Goal: Communication & Community: Answer question/provide support

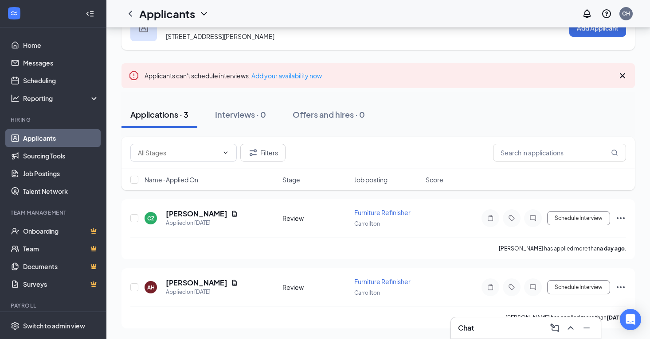
scroll to position [32, 0]
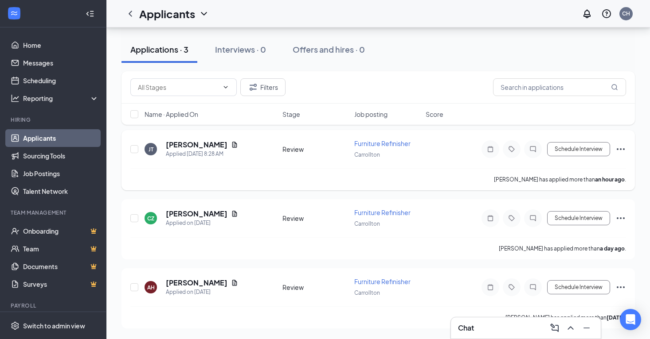
scroll to position [101, 0]
click at [195, 148] on h5 "[PERSON_NAME]" at bounding box center [197, 145] width 62 height 10
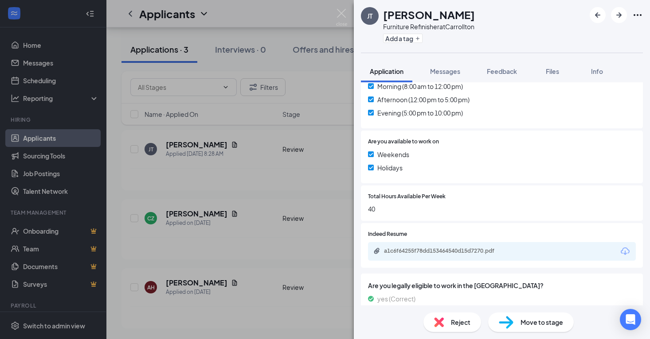
scroll to position [276, 0]
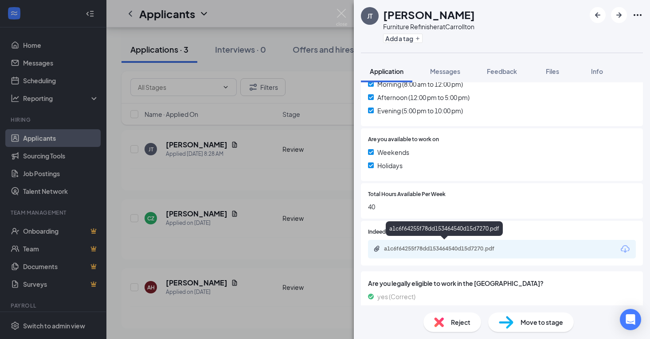
click at [431, 246] on div "a1c6f64255f78dd153464540d15d7270.pdf" at bounding box center [446, 248] width 124 height 7
click at [343, 18] on img at bounding box center [341, 17] width 11 height 17
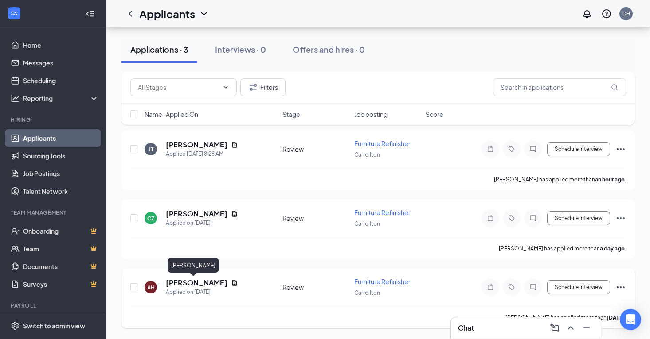
click at [189, 283] on h5 "[PERSON_NAME]" at bounding box center [197, 283] width 62 height 10
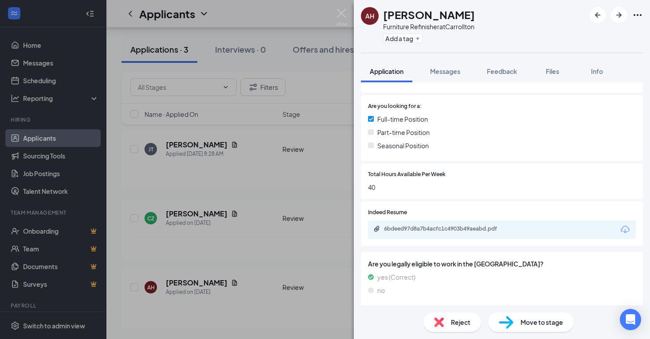
scroll to position [172, 0]
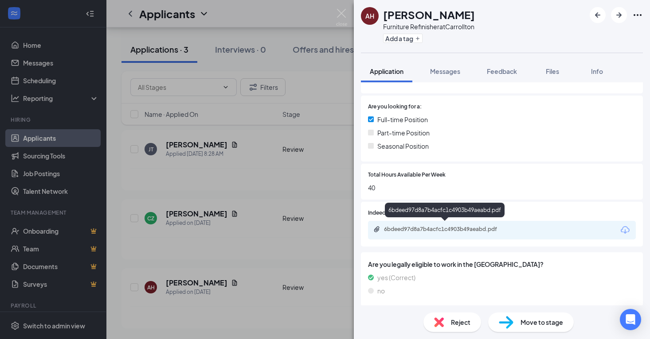
click at [450, 229] on div "6bdeed97d8a7b4acfc1c4903b49aeabd.pdf" at bounding box center [446, 229] width 124 height 7
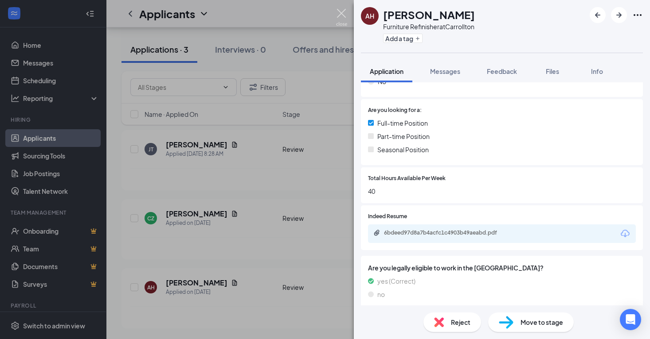
click at [342, 14] on img at bounding box center [341, 17] width 11 height 17
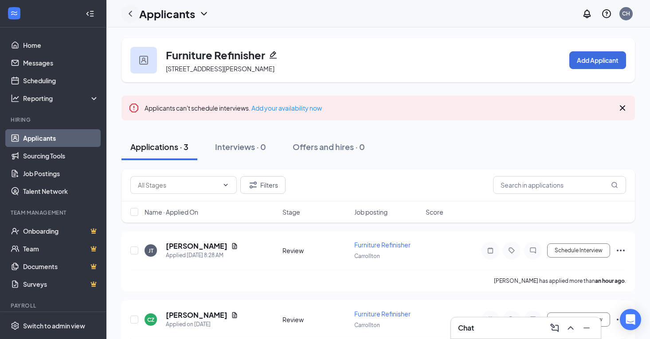
click at [129, 11] on icon "ChevronLeft" at bounding box center [130, 13] width 11 height 11
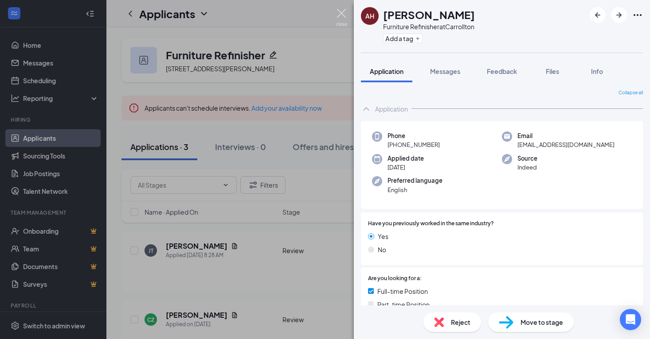
click at [340, 16] on img at bounding box center [341, 17] width 11 height 17
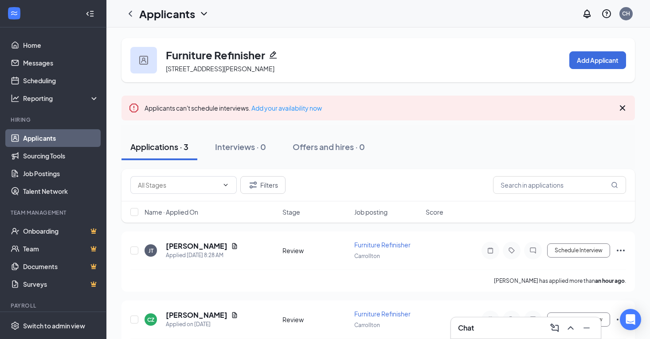
click at [66, 138] on link "Applicants" at bounding box center [61, 138] width 76 height 18
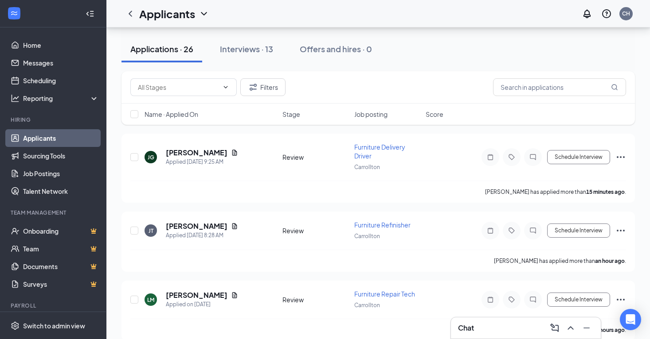
scroll to position [81, 0]
click at [192, 153] on h5 "[PERSON_NAME]" at bounding box center [197, 153] width 62 height 10
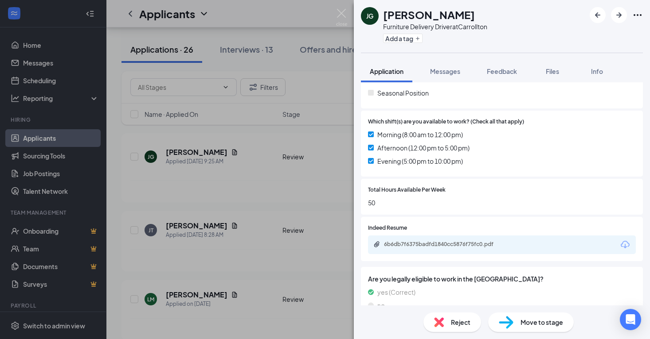
scroll to position [231, 0]
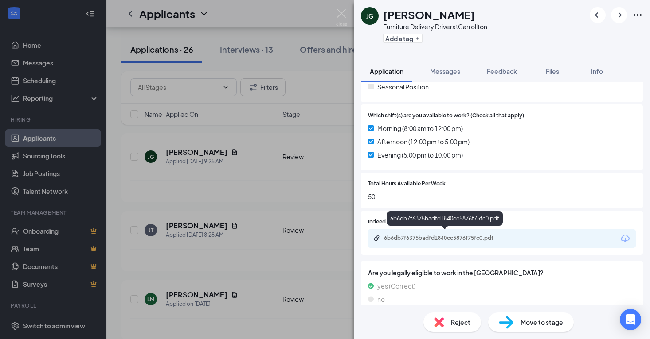
click at [465, 235] on div "6b6db7f6375badfd1840cc5876f75fc0.pdf" at bounding box center [446, 238] width 124 height 7
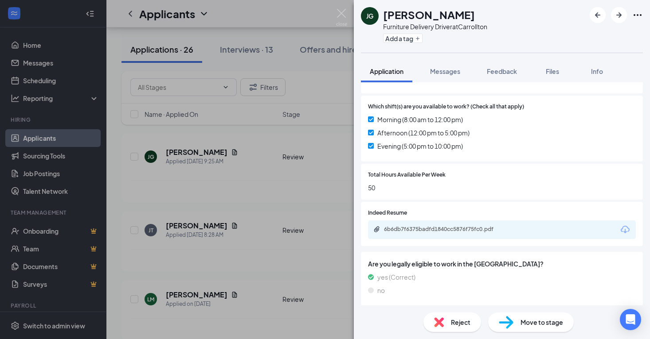
scroll to position [240, 0]
click at [340, 13] on img at bounding box center [341, 17] width 11 height 17
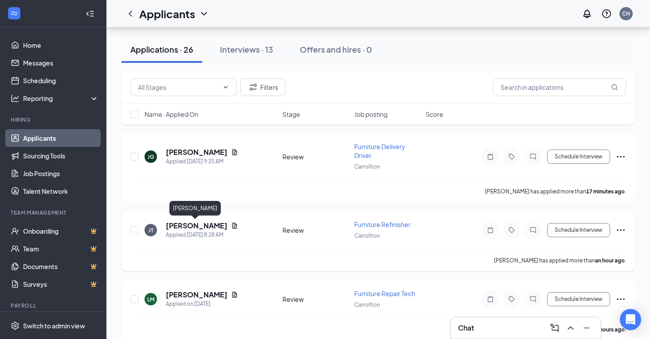
click at [204, 226] on h5 "[PERSON_NAME]" at bounding box center [197, 226] width 62 height 10
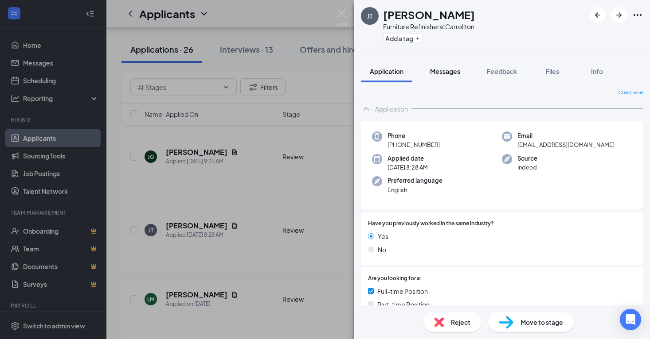
click at [453, 74] on span "Messages" at bounding box center [445, 71] width 30 height 8
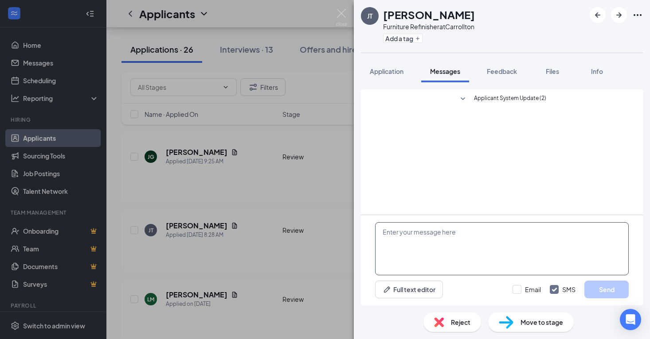
click at [424, 249] on textarea at bounding box center [501, 248] width 253 height 53
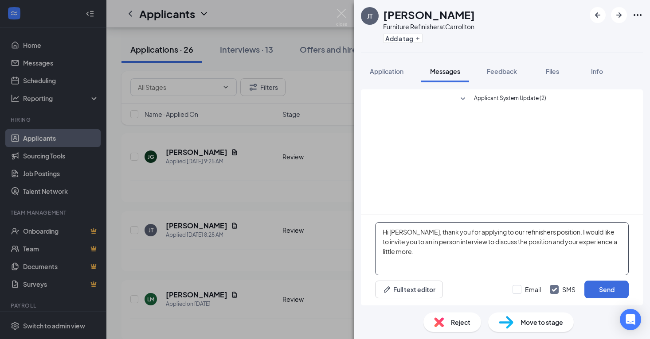
click at [540, 245] on textarea "Hi [PERSON_NAME], thank you for applying to our refinishers position. I would l…" at bounding box center [501, 248] width 253 height 53
click at [540, 242] on textarea "Hi [PERSON_NAME], thank you for applying to our refinishers position. I would l…" at bounding box center [501, 248] width 253 height 53
click at [538, 244] on textarea "Hi [PERSON_NAME], thank you for applying to our refinishers position. I would l…" at bounding box center [501, 248] width 253 height 53
click at [619, 241] on textarea "Hi [PERSON_NAME], thank you for applying to our refinishers position. I would l…" at bounding box center [501, 248] width 253 height 53
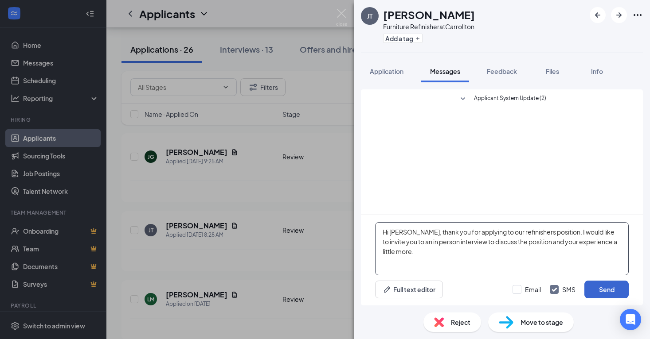
type textarea "Hi [PERSON_NAME], thank you for applying to our refinishers position. I would l…"
click at [606, 292] on button "Send" at bounding box center [606, 290] width 44 height 18
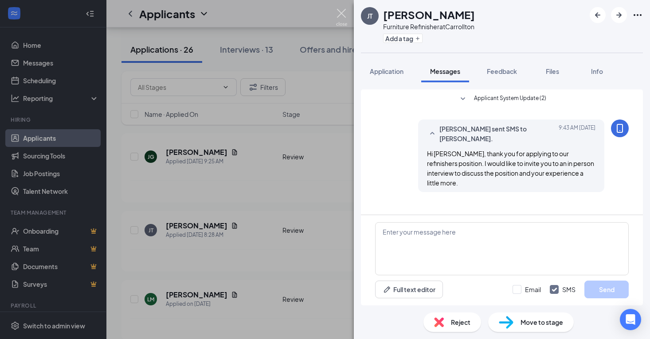
click at [344, 18] on img at bounding box center [341, 17] width 11 height 17
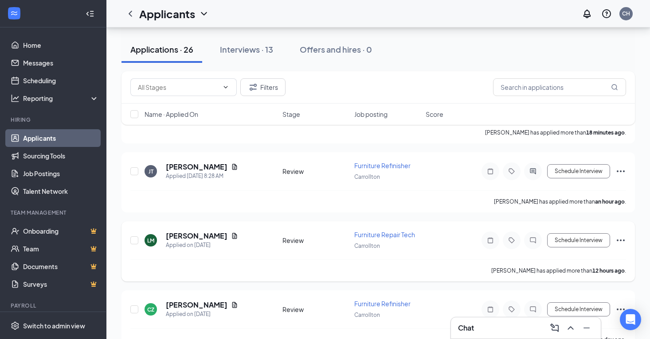
scroll to position [138, 0]
